Goal: Task Accomplishment & Management: Use online tool/utility

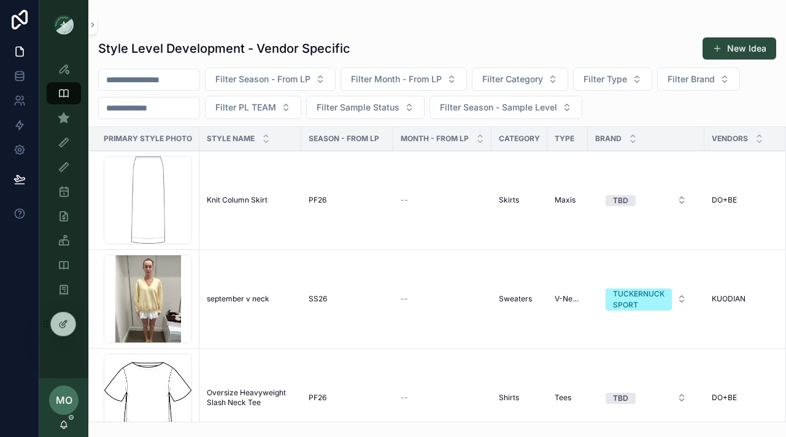
click at [0, 0] on icon at bounding box center [0, 0] width 0 height 0
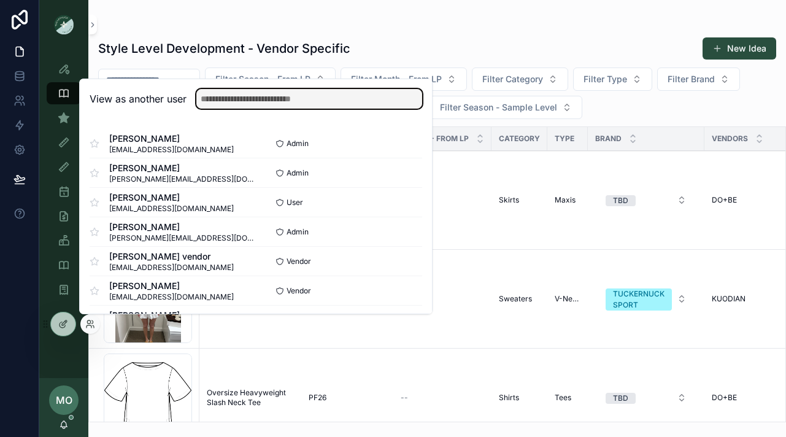
click at [216, 96] on input "text" at bounding box center [309, 99] width 226 height 20
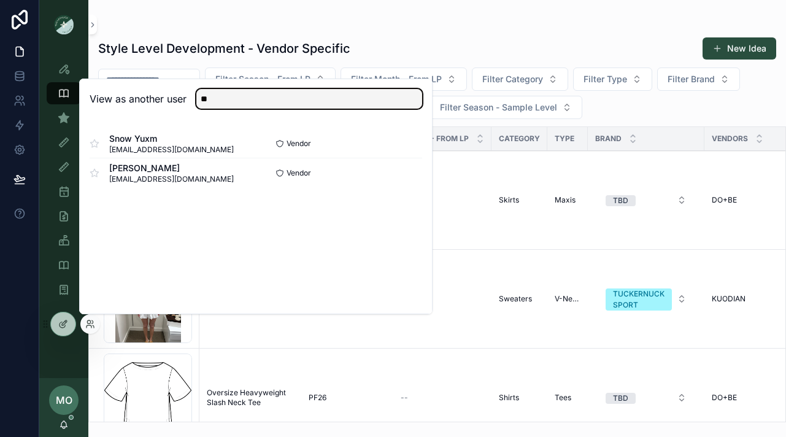
type input "**"
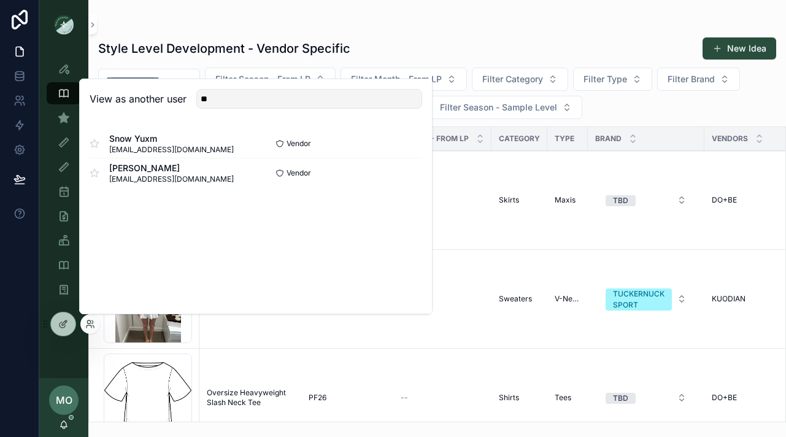
click at [0, 0] on button "Select" at bounding box center [0, 0] width 0 height 0
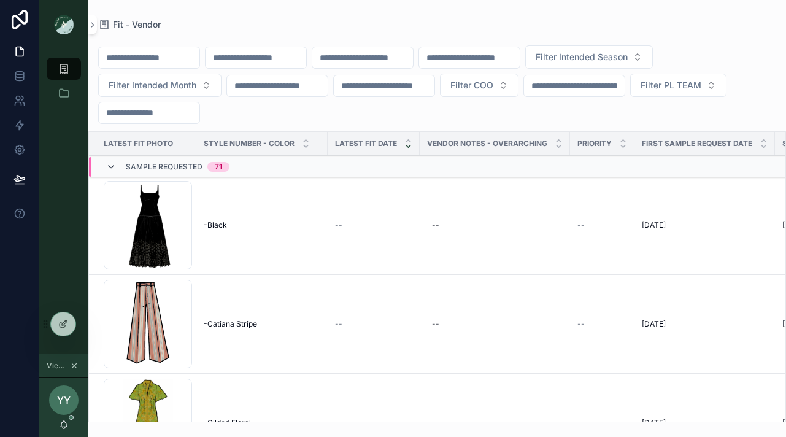
click at [115, 168] on icon "scrollable content" at bounding box center [111, 167] width 10 height 10
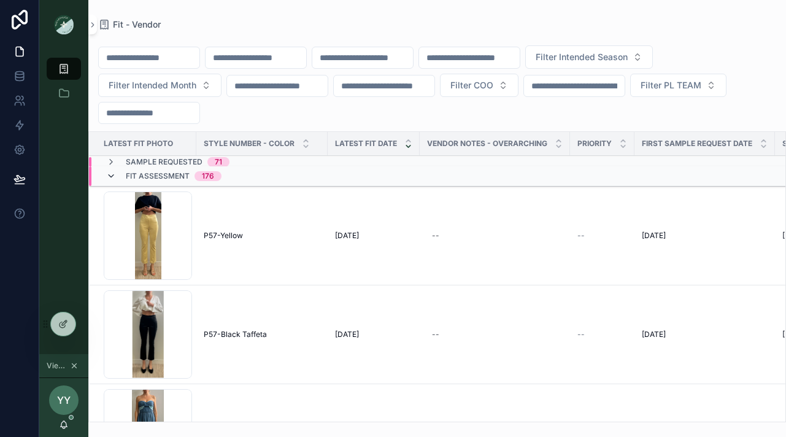
click at [113, 179] on icon "scrollable content" at bounding box center [111, 176] width 10 height 10
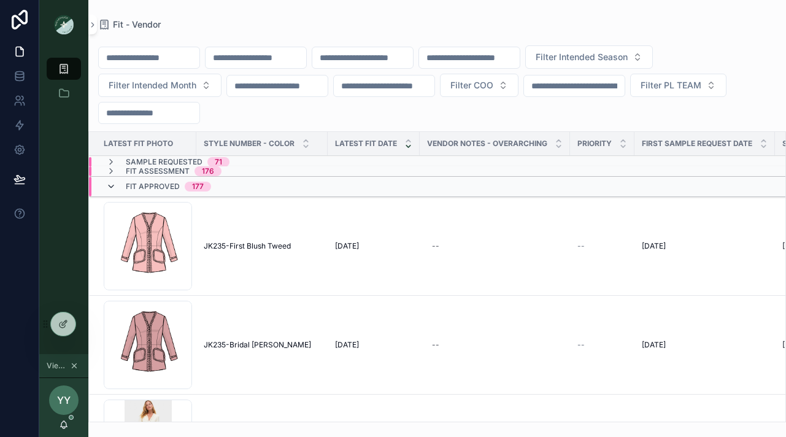
click at [113, 182] on icon "scrollable content" at bounding box center [111, 187] width 10 height 10
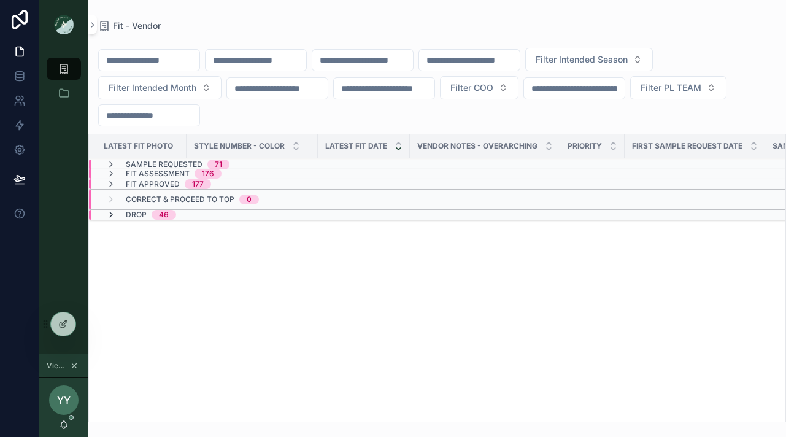
click at [111, 213] on icon "scrollable content" at bounding box center [111, 215] width 10 height 10
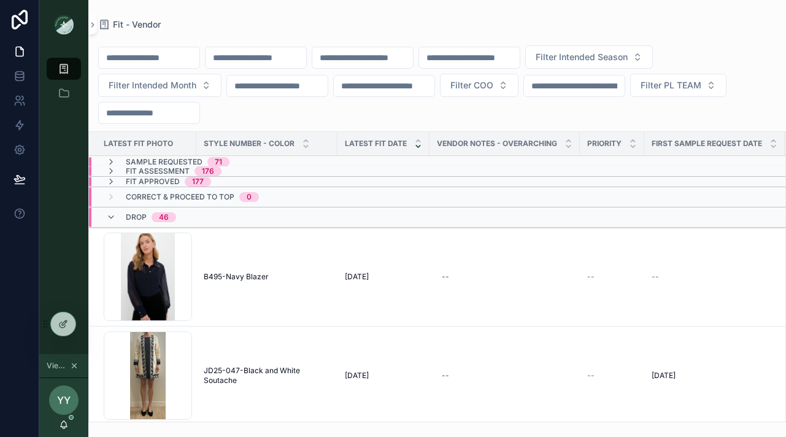
click at [242, 279] on span "B495-Navy Blazer" at bounding box center [236, 277] width 65 height 10
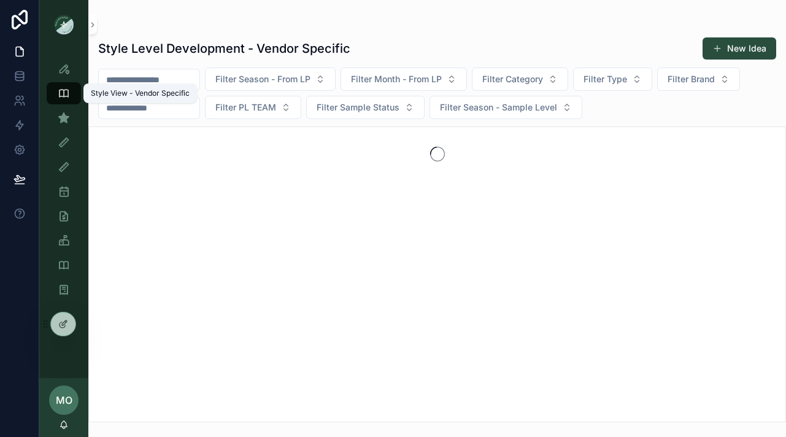
click at [139, 86] on div "Style View - Vendor Specific" at bounding box center [139, 93] width 113 height 20
click at [137, 78] on input "scrollable content" at bounding box center [149, 79] width 101 height 17
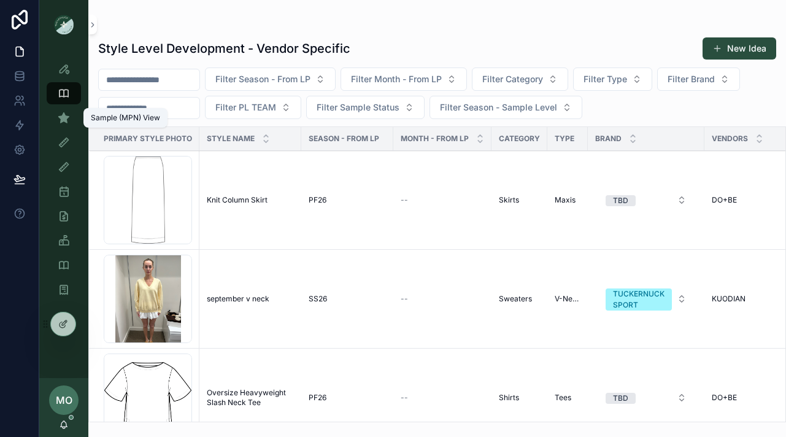
click at [70, 122] on div "Sample (MPN) View" at bounding box center [64, 118] width 20 height 20
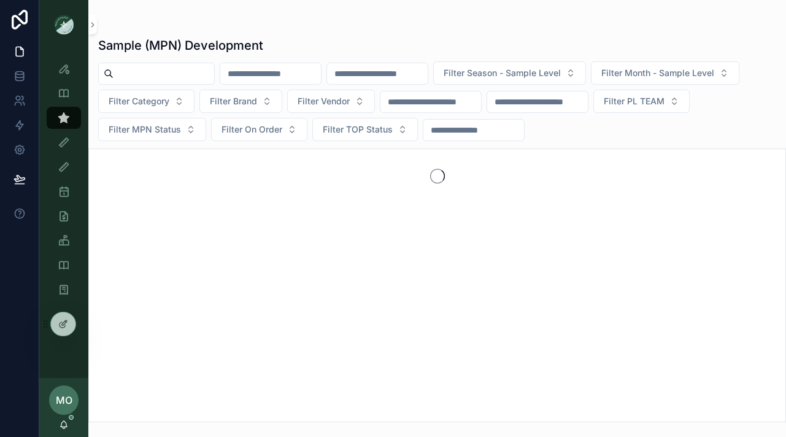
drag, startPoint x: 128, startPoint y: 85, endPoint x: 128, endPoint y: 71, distance: 13.5
click at [128, 85] on div "Filter Season - Sample Level Filter Month - Sample Level Filter Category Filter…" at bounding box center [437, 101] width 698 height 80
click at [128, 69] on input "scrollable content" at bounding box center [163, 73] width 101 height 17
paste input "*****"
type input "*****"
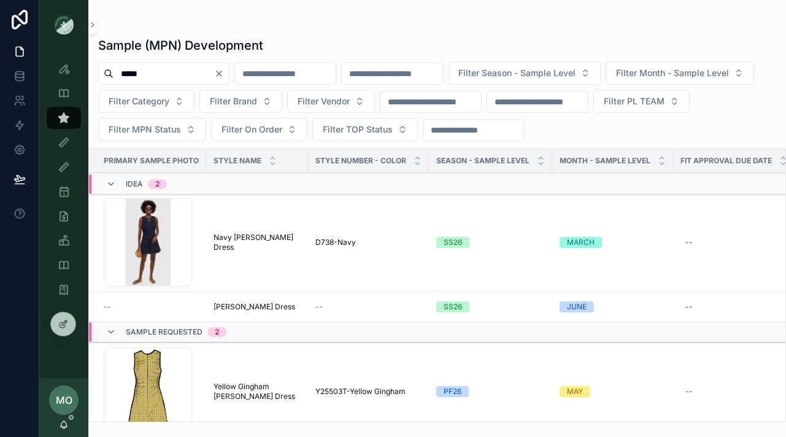
click at [265, 243] on span "Navy Cotton Alisa Dress" at bounding box center [256, 243] width 87 height 20
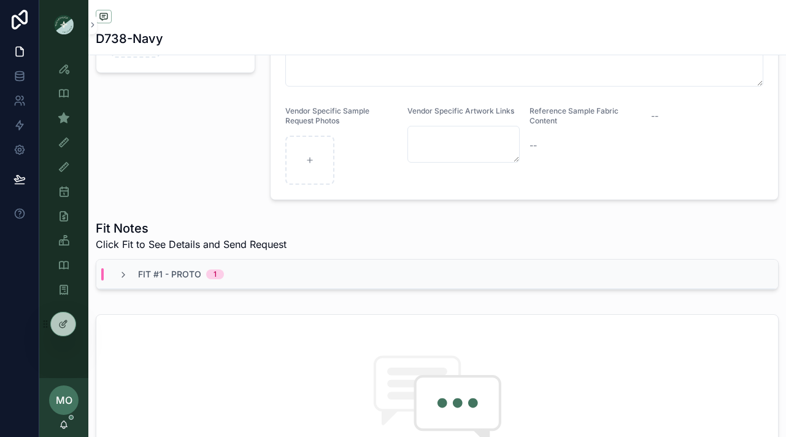
scroll to position [327, 0]
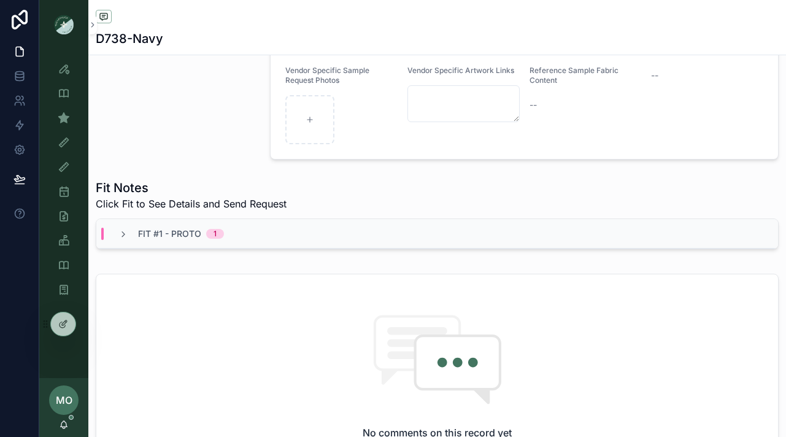
click at [122, 248] on div "Fit #1 - Proto 1" at bounding box center [437, 233] width 682 height 29
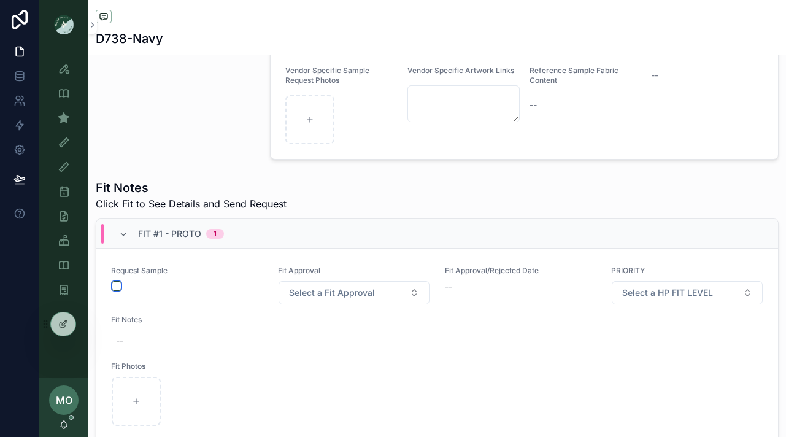
click at [117, 291] on button "scrollable content" at bounding box center [117, 286] width 10 height 10
click at [310, 299] on span "Select a Fit Approval" at bounding box center [332, 292] width 86 height 12
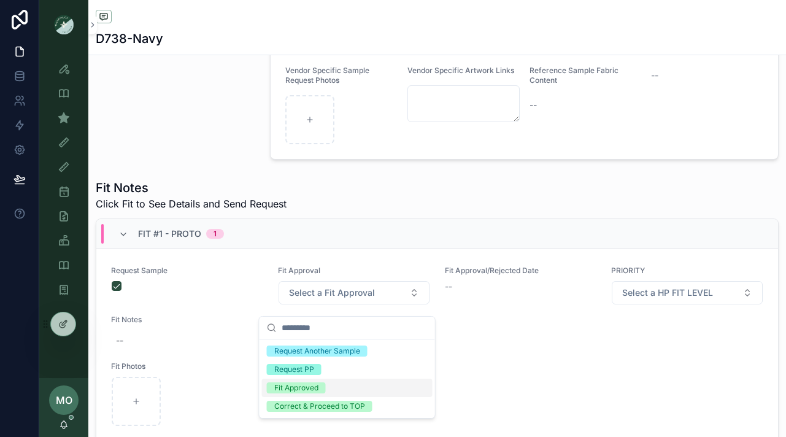
click at [277, 385] on div "Fit Approved" at bounding box center [296, 387] width 44 height 11
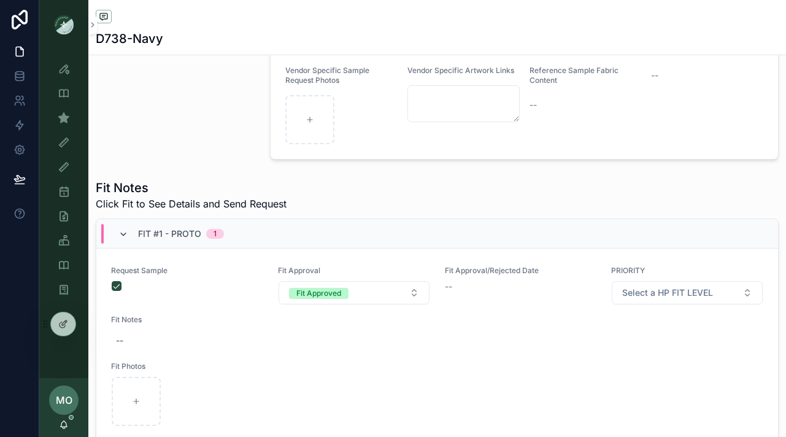
click at [123, 239] on icon "scrollable content" at bounding box center [123, 234] width 10 height 10
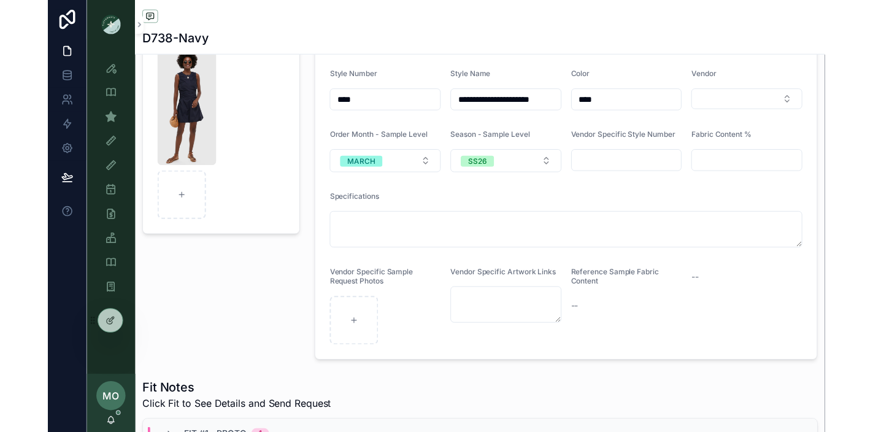
scroll to position [0, 0]
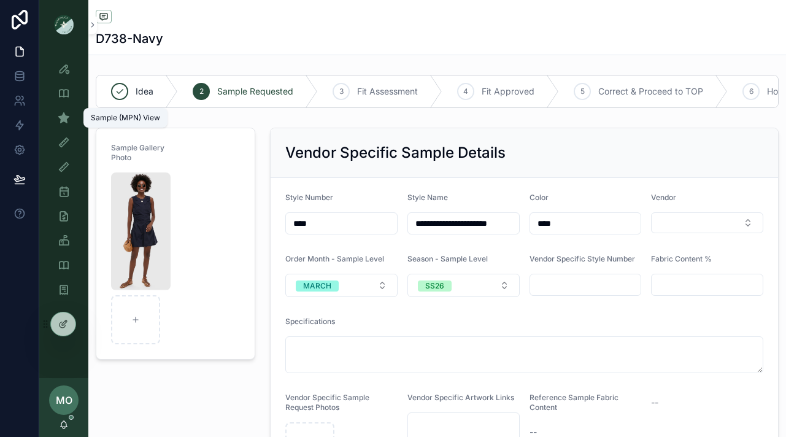
click at [61, 120] on icon "scrollable content" at bounding box center [64, 118] width 12 height 12
